Goal: Find specific page/section: Find specific page/section

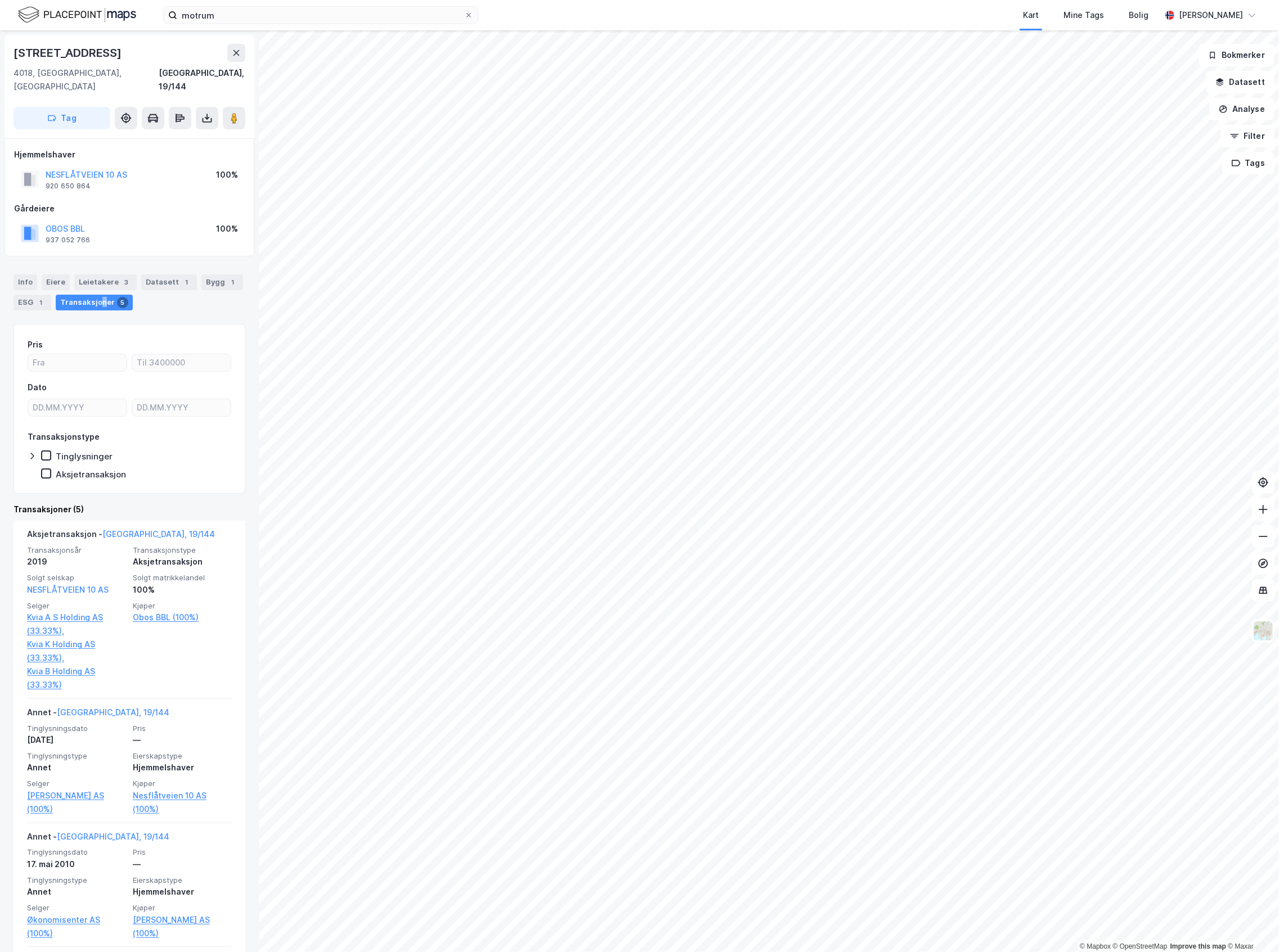
click at [84, 20] on img at bounding box center [77, 15] width 118 height 20
